Goal: Check status: Check status

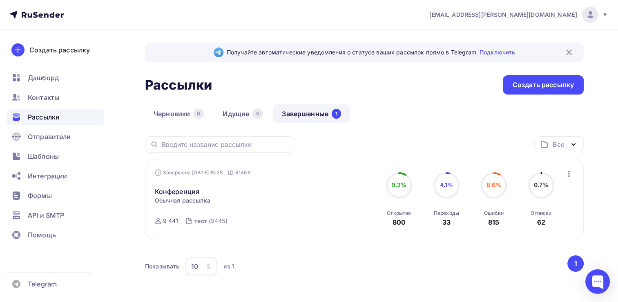
click at [376, 88] on div "Рассылки Рассылки Создать рассылку" at bounding box center [364, 84] width 439 height 19
click at [315, 117] on link "Завершенные 1" at bounding box center [311, 113] width 76 height 19
click at [257, 75] on div "Рассылки Рассылки Создать рассылку" at bounding box center [364, 84] width 439 height 19
click at [274, 17] on nav "[EMAIL_ADDRESS][PERSON_NAME][DOMAIN_NAME] Аккаунт Тарифы Выйти Создать рассылку…" at bounding box center [309, 14] width 618 height 29
click at [374, 68] on div "Получайте автоматические уведомления о статусе ваших рассылок прямо в Telegram.…" at bounding box center [364, 173] width 439 height 263
